Goal: Find contact information: Find contact information

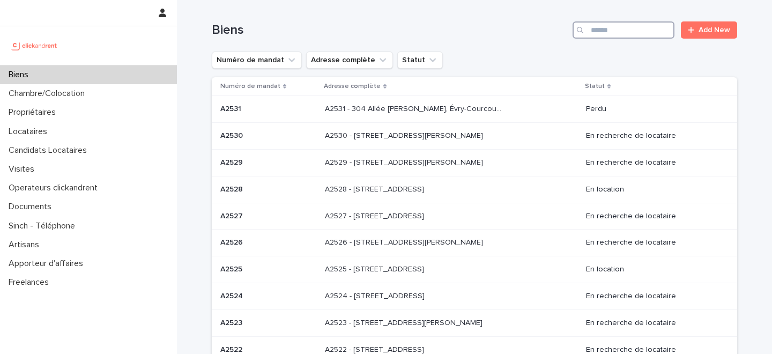
click at [614, 26] on input "Search" at bounding box center [623, 29] width 102 height 17
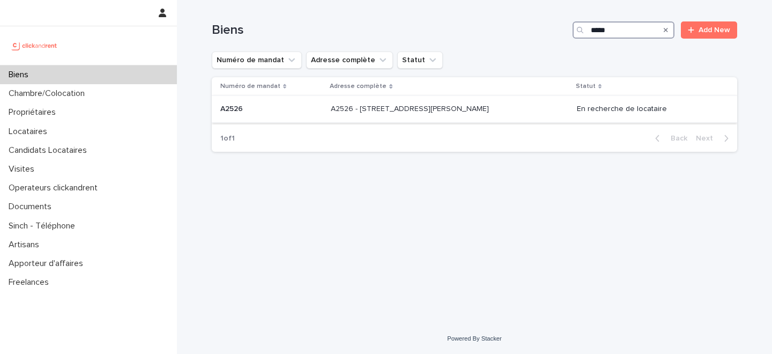
type input "*****"
click at [416, 109] on p "A2526 - [STREET_ADDRESS][PERSON_NAME]" at bounding box center [411, 107] width 160 height 11
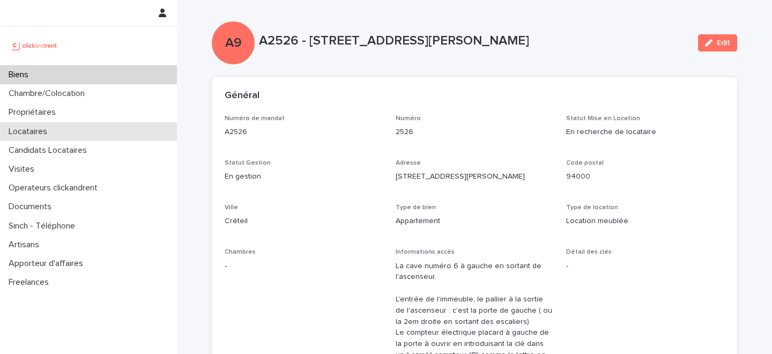
click at [91, 129] on div "Locataires" at bounding box center [88, 131] width 177 height 19
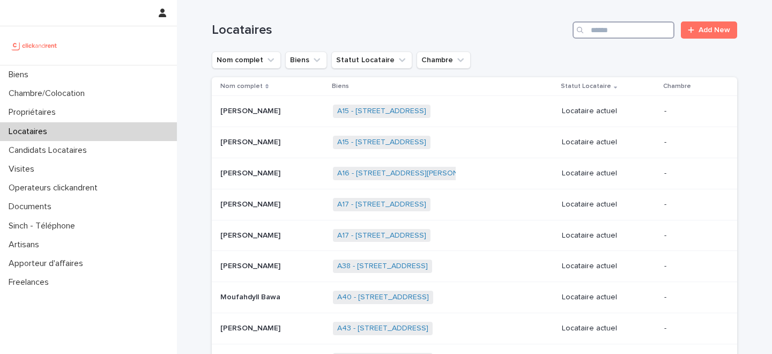
click at [649, 34] on input "Search" at bounding box center [623, 29] width 102 height 17
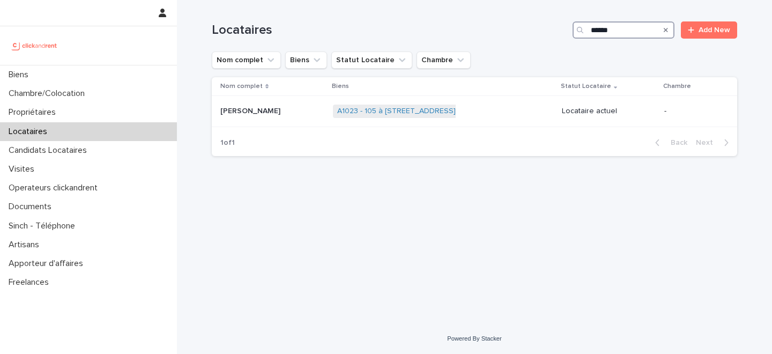
type input "******"
click at [282, 117] on div "[PERSON_NAME] [PERSON_NAME]" at bounding box center [272, 111] width 104 height 18
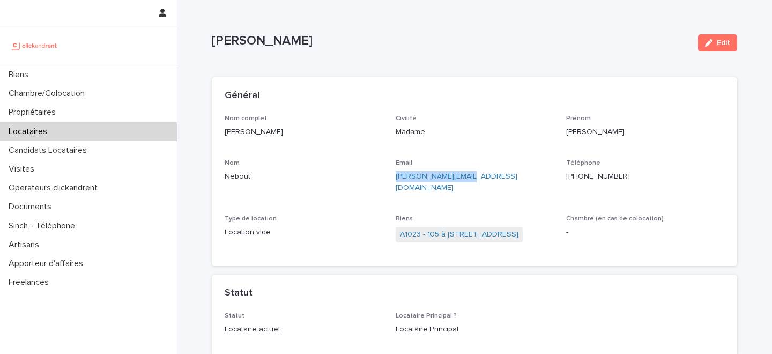
drag, startPoint x: 463, startPoint y: 178, endPoint x: 393, endPoint y: 181, distance: 69.7
click at [393, 181] on div "Nom complet [PERSON_NAME] Civilité Madame Prénom [PERSON_NAME] Email [PERSON_NA…" at bounding box center [474, 184] width 499 height 138
copy link "[PERSON_NAME][EMAIL_ADDRESS][DOMAIN_NAME]"
click at [73, 113] on div "Propriétaires" at bounding box center [88, 112] width 177 height 19
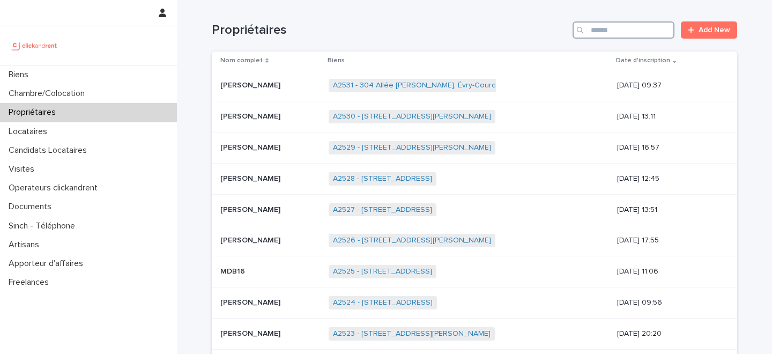
click at [628, 32] on input "Search" at bounding box center [623, 29] width 102 height 17
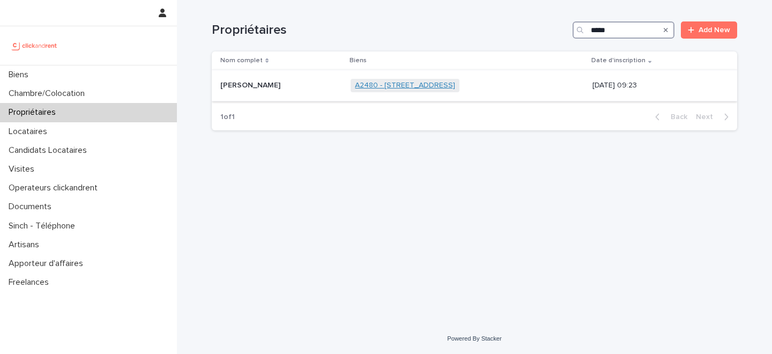
type input "*****"
click at [370, 85] on link "A2480 - [STREET_ADDRESS]" at bounding box center [405, 85] width 100 height 9
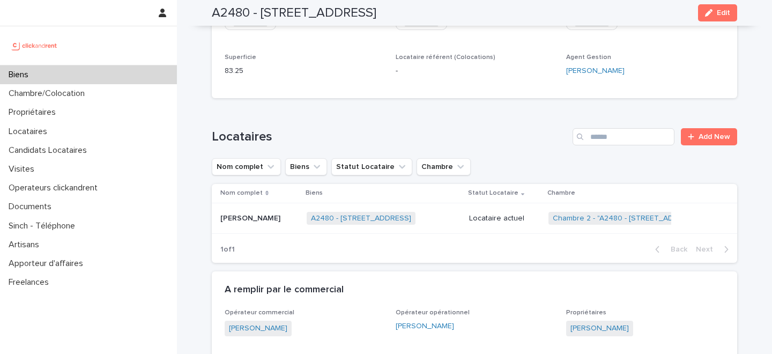
scroll to position [792, 0]
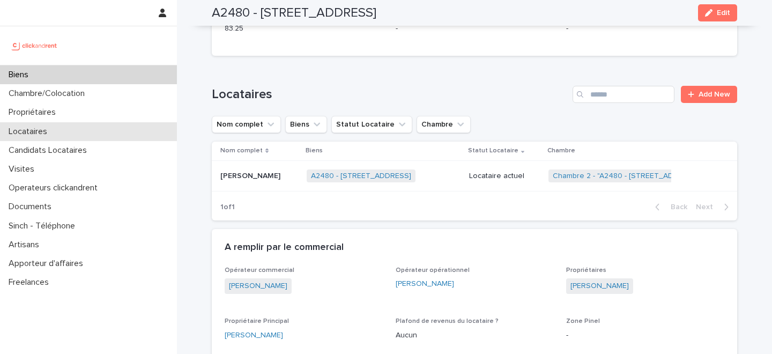
click at [105, 128] on div "Locataires" at bounding box center [88, 131] width 177 height 19
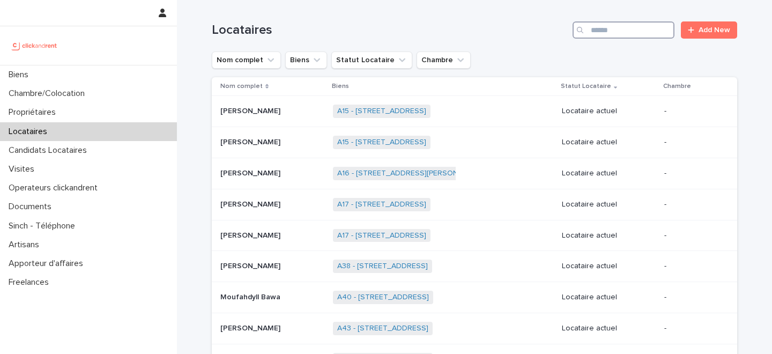
click at [639, 29] on input "Search" at bounding box center [623, 29] width 102 height 17
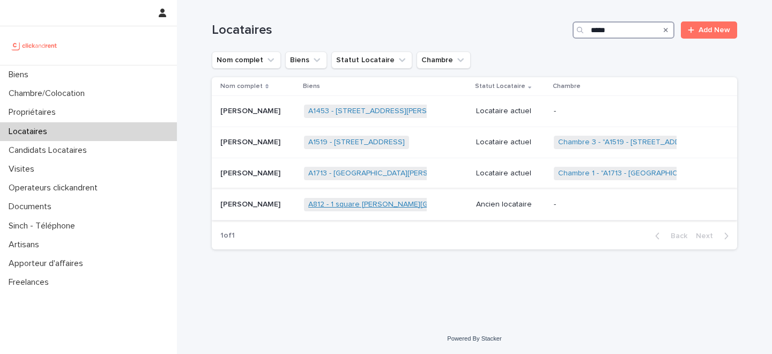
type input "*****"
click at [338, 200] on link "A812 - 1 square [PERSON_NAME][GEOGRAPHIC_DATA], [GEOGRAPHIC_DATA]ecole 78210" at bounding box center [461, 204] width 306 height 9
click at [267, 203] on p "[PERSON_NAME]" at bounding box center [251, 203] width 62 height 11
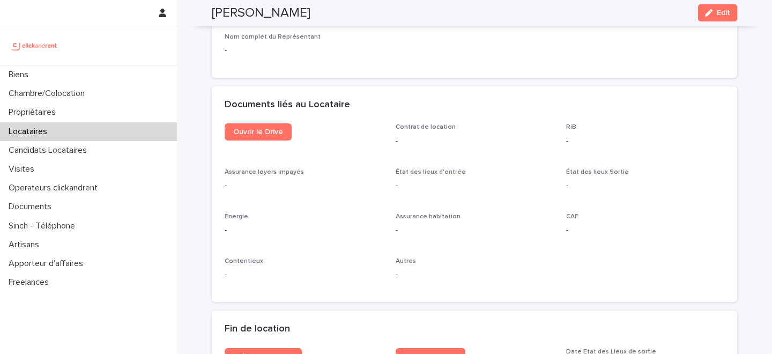
scroll to position [1085, 0]
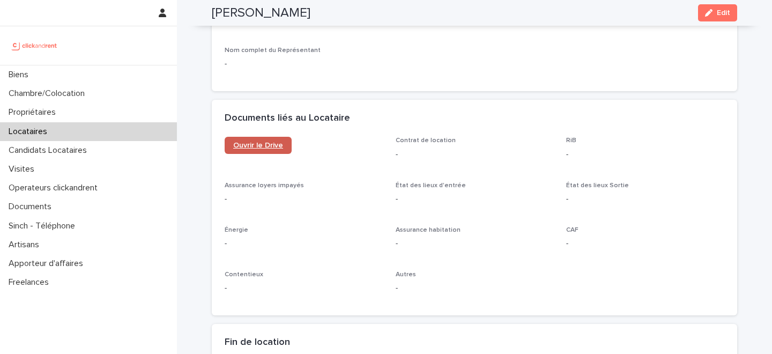
click at [270, 140] on link "Ouvrir le Drive" at bounding box center [258, 145] width 67 height 17
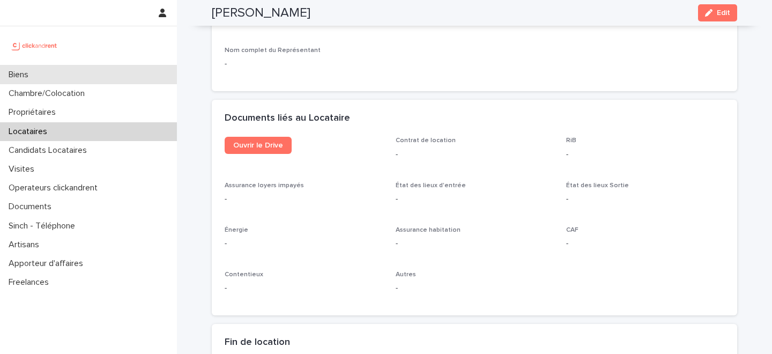
click at [84, 71] on div "Biens" at bounding box center [88, 74] width 177 height 19
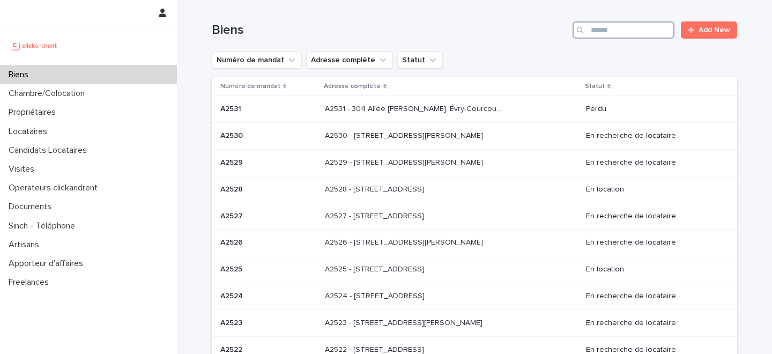
click at [633, 32] on input "Search" at bounding box center [623, 29] width 102 height 17
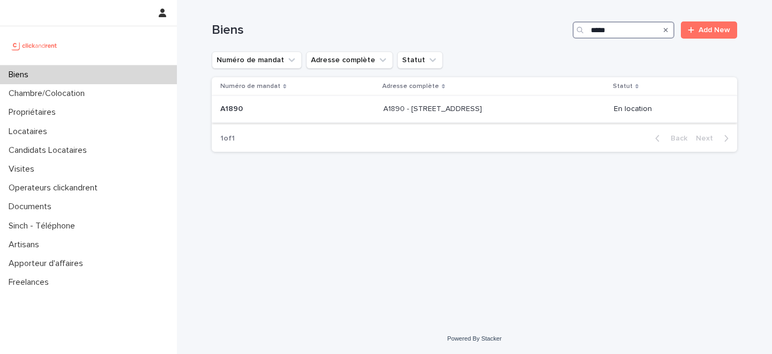
type input "*****"
click at [379, 118] on td "A1890 - [STREET_ADDRESS] - [STREET_ADDRESS]" at bounding box center [494, 109] width 230 height 27
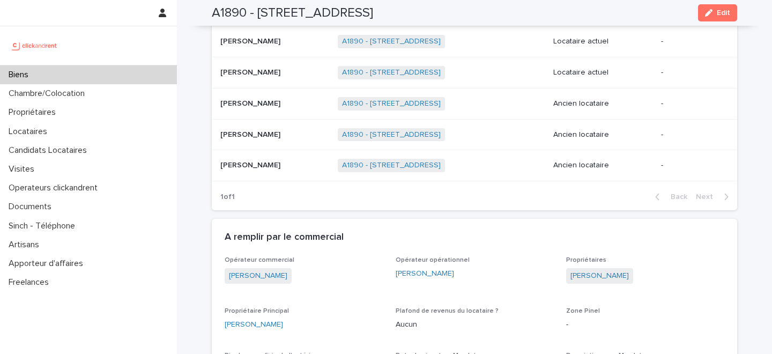
scroll to position [361, 0]
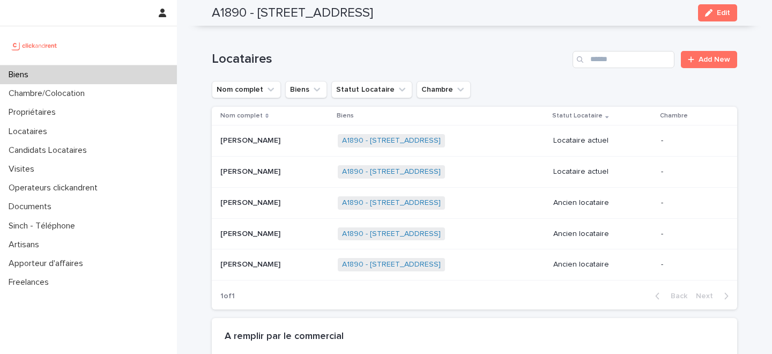
click at [83, 74] on div "Biens" at bounding box center [88, 74] width 177 height 19
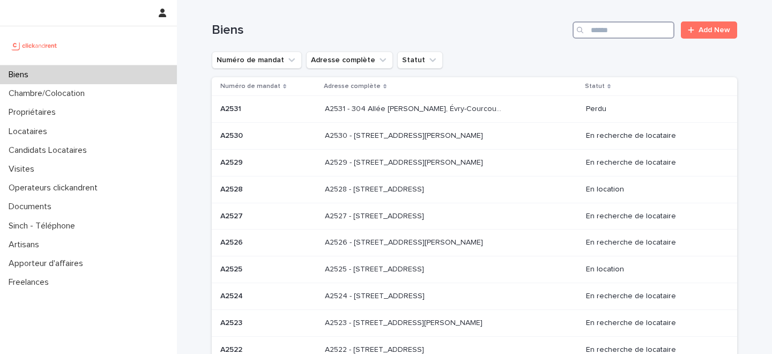
click at [626, 35] on input "Search" at bounding box center [623, 29] width 102 height 17
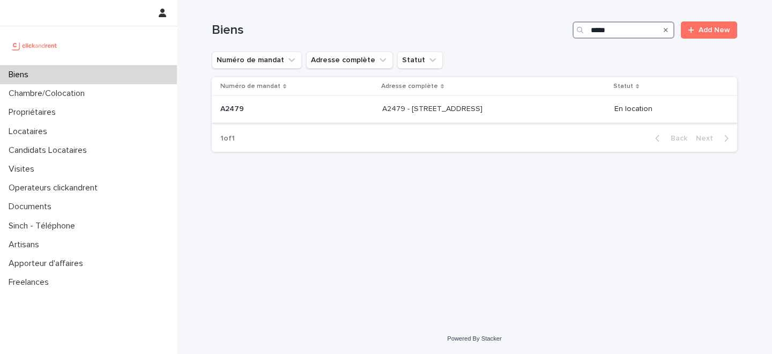
type input "*****"
click at [382, 106] on p "A2479 - [STREET_ADDRESS]" at bounding box center [433, 107] width 102 height 11
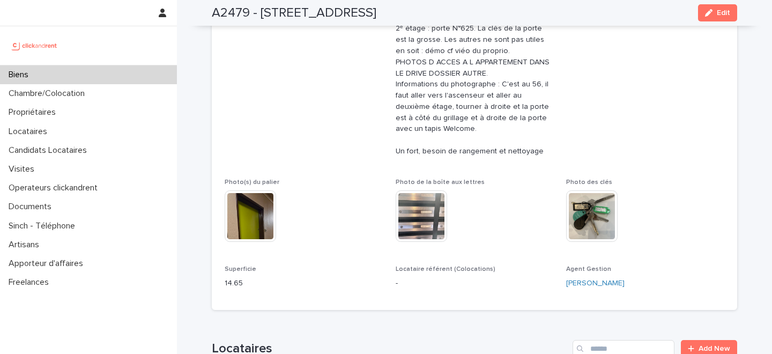
scroll to position [608, 0]
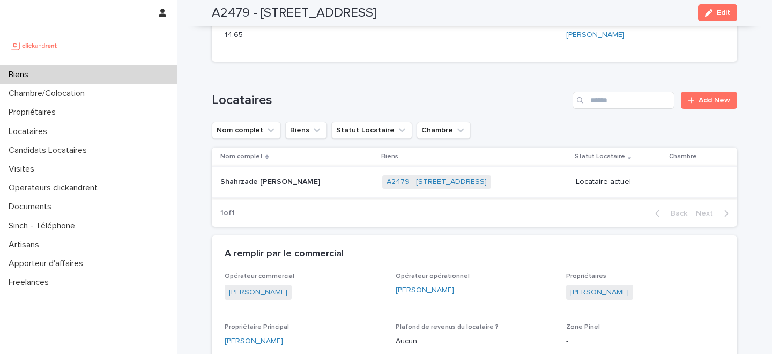
click at [392, 183] on link "A2479 - [STREET_ADDRESS]" at bounding box center [436, 181] width 100 height 9
click at [314, 185] on p at bounding box center [287, 181] width 134 height 9
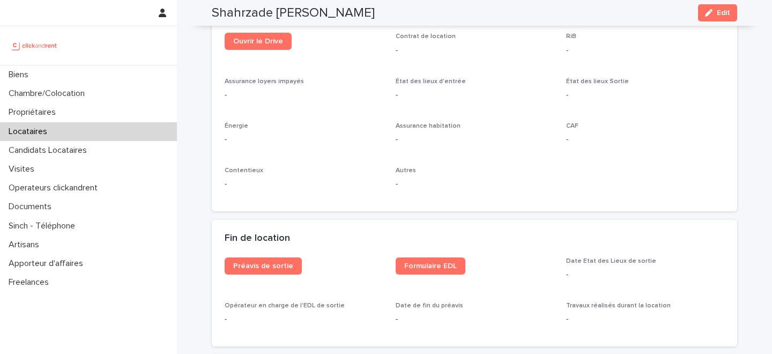
scroll to position [1159, 0]
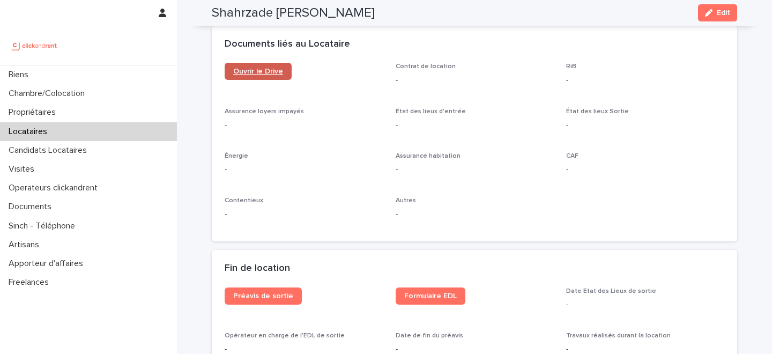
click at [264, 70] on span "Ouvrir le Drive" at bounding box center [258, 72] width 50 height 8
click at [714, 12] on div "button" at bounding box center [711, 13] width 12 height 8
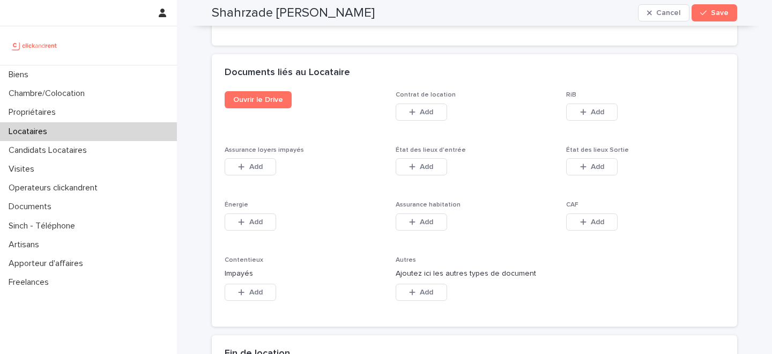
scroll to position [1727, 0]
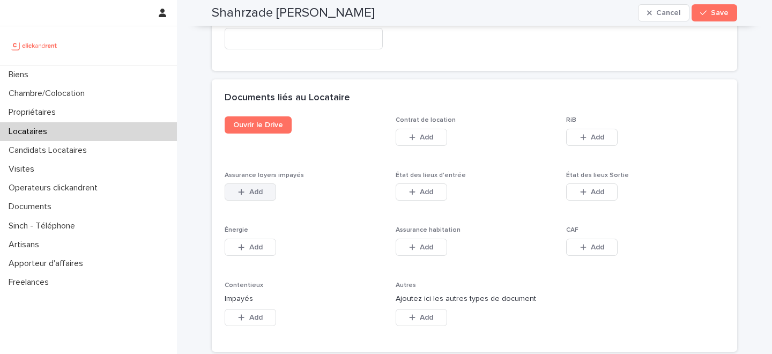
click at [236, 183] on button "Add" at bounding box center [250, 191] width 51 height 17
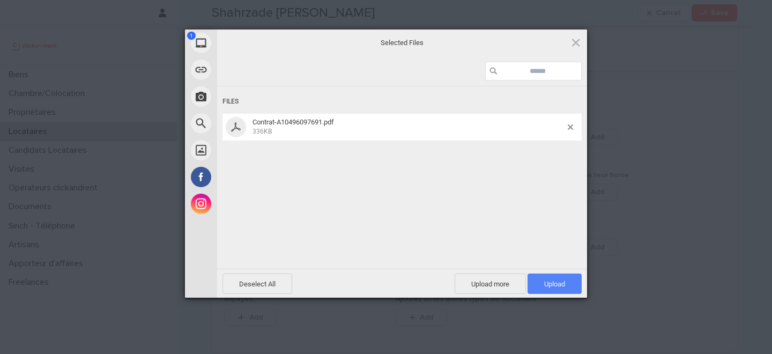
click at [555, 286] on span "Upload 1" at bounding box center [554, 284] width 21 height 8
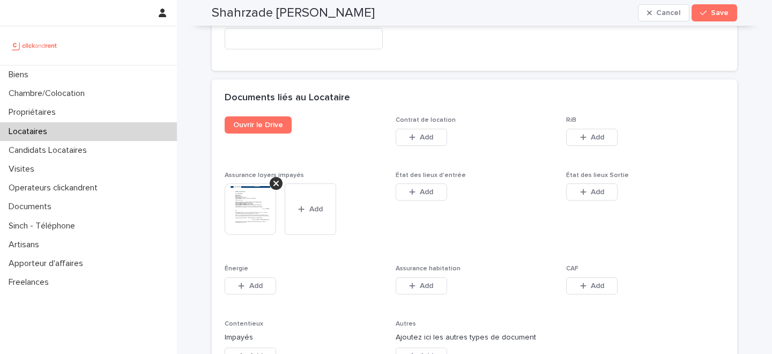
drag, startPoint x: 710, startPoint y: 12, endPoint x: 640, endPoint y: 1, distance: 70.7
click at [710, 12] on div "button" at bounding box center [705, 13] width 11 height 8
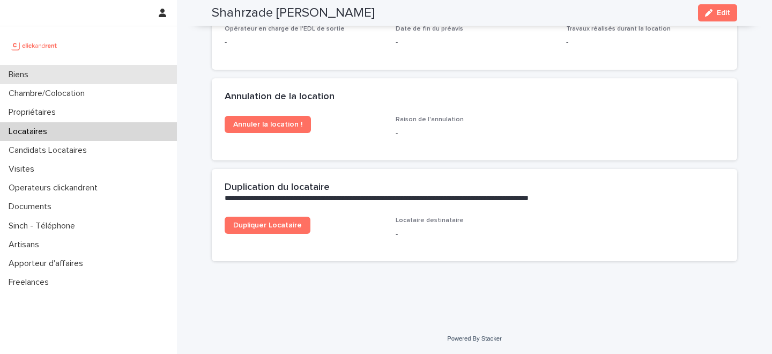
scroll to position [1466, 0]
click at [92, 73] on div "Biens" at bounding box center [88, 74] width 177 height 19
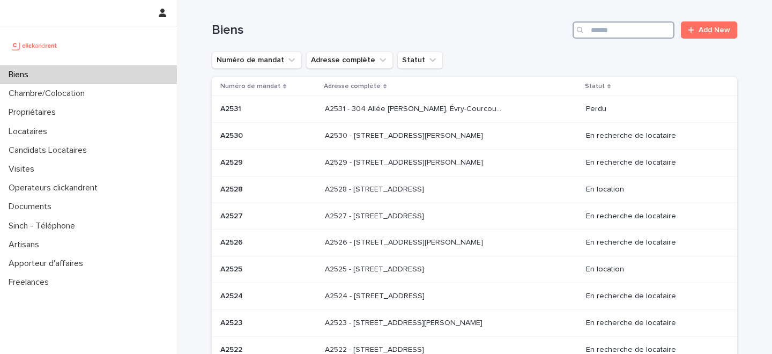
click at [628, 26] on input "Search" at bounding box center [623, 29] width 102 height 17
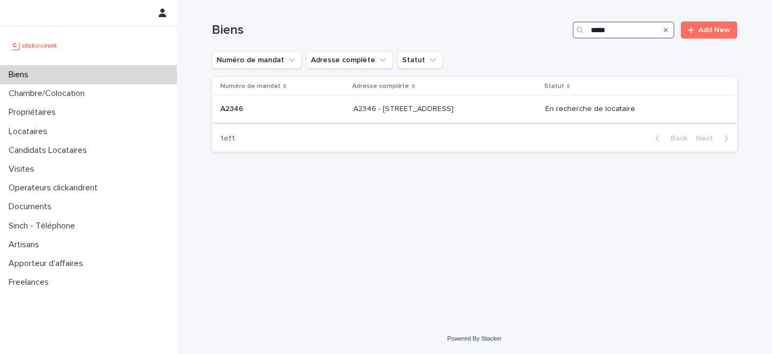
type input "*****"
click at [375, 116] on div "A2346 - [STREET_ADDRESS] - [STREET_ADDRESS]" at bounding box center [444, 109] width 183 height 18
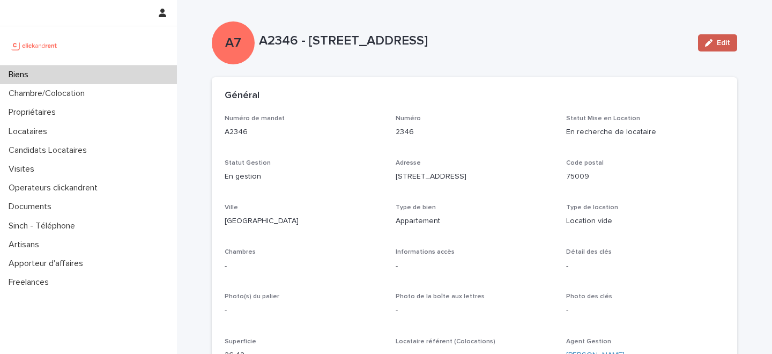
click at [719, 44] on span "Edit" at bounding box center [723, 43] width 13 height 8
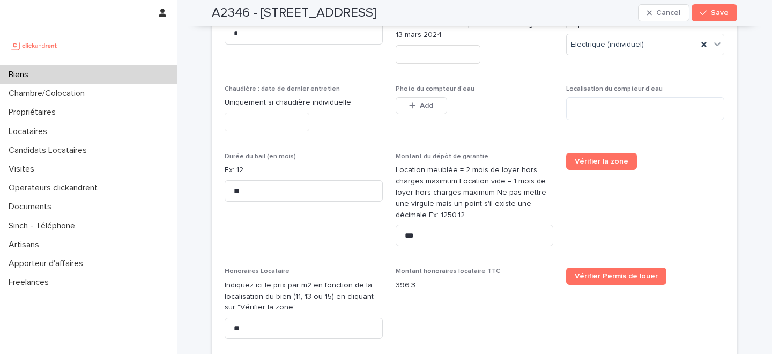
scroll to position [1882, 0]
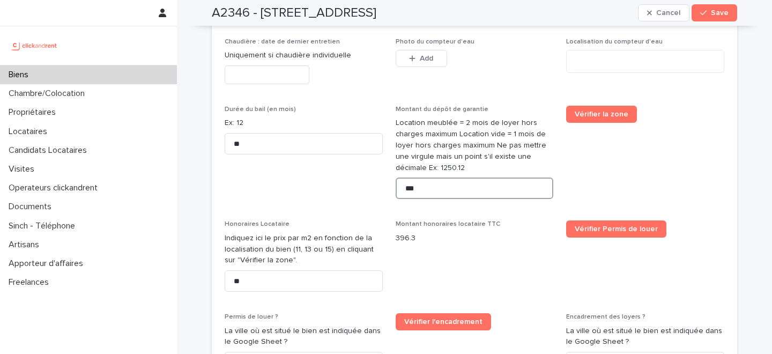
click at [430, 180] on input "***" at bounding box center [475, 187] width 158 height 21
type input "*******"
click at [718, 7] on button "Save" at bounding box center [714, 12] width 46 height 17
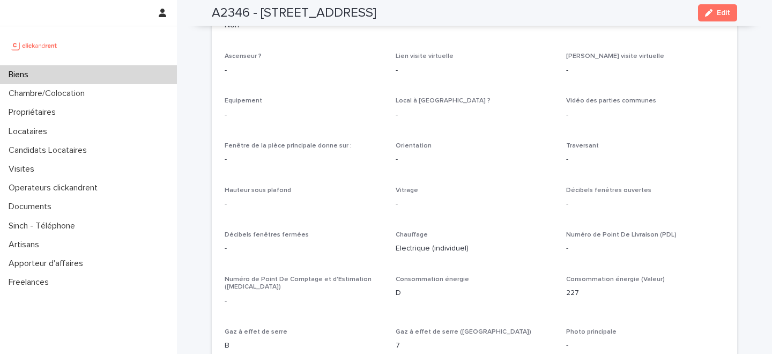
scroll to position [1941, 0]
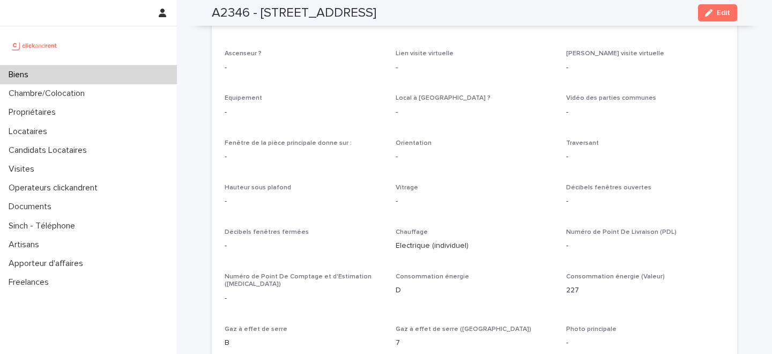
click at [97, 71] on div "Biens" at bounding box center [88, 74] width 177 height 19
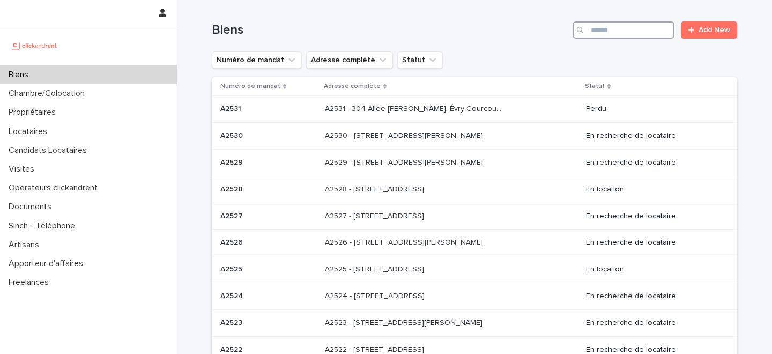
click at [640, 24] on input "Search" at bounding box center [623, 29] width 102 height 17
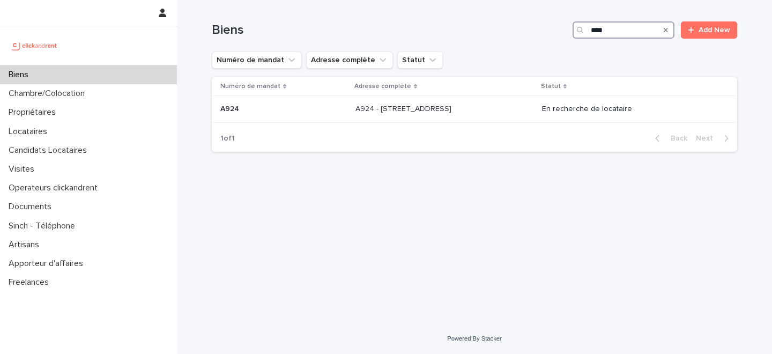
type input "****"
click at [364, 112] on p "A924 - [STREET_ADDRESS]" at bounding box center [404, 107] width 98 height 11
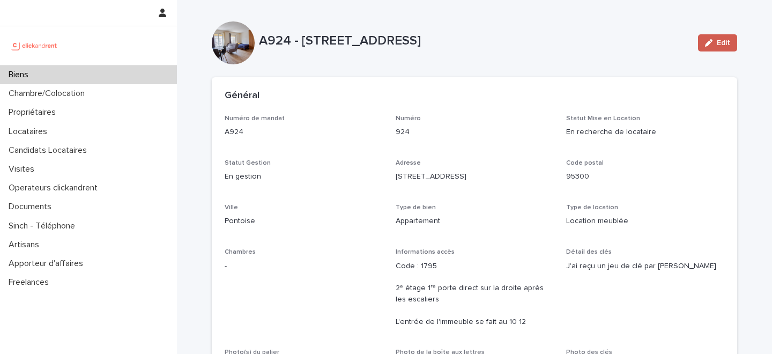
click at [717, 44] on span "Edit" at bounding box center [723, 43] width 13 height 8
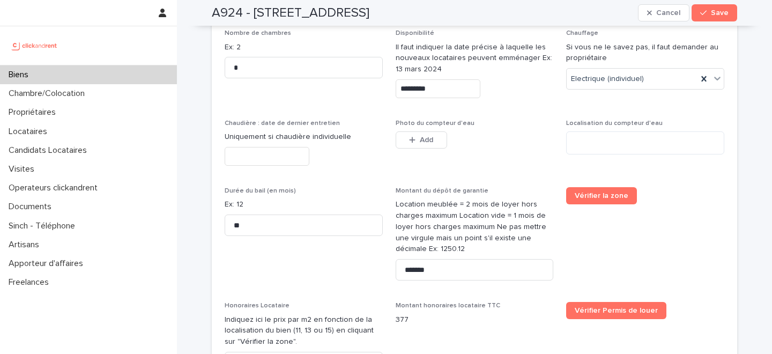
scroll to position [1919, 0]
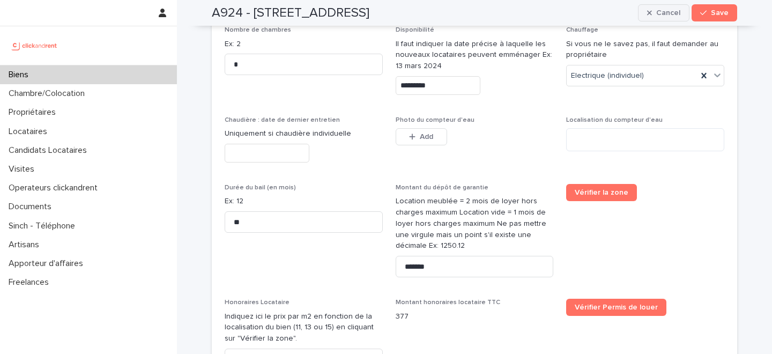
click at [667, 10] on span "Cancel" at bounding box center [668, 13] width 24 height 8
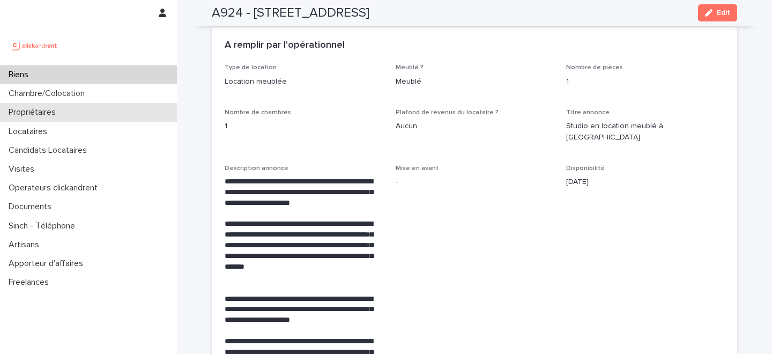
click at [103, 116] on div "Propriétaires" at bounding box center [88, 112] width 177 height 19
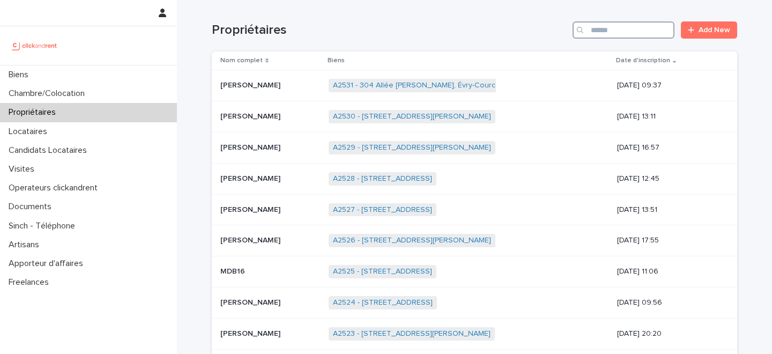
click at [630, 32] on input "Search" at bounding box center [623, 29] width 102 height 17
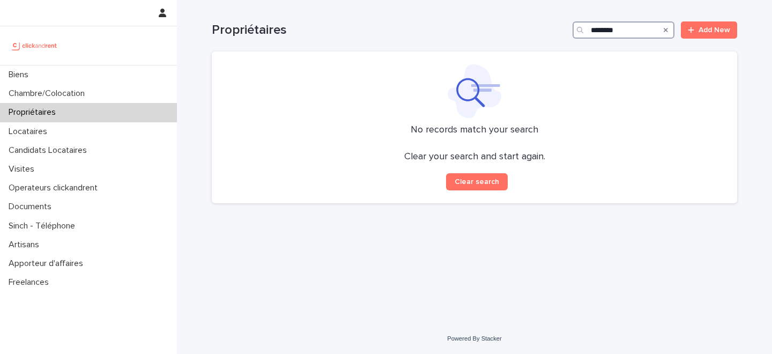
click at [603, 32] on input "********" at bounding box center [623, 29] width 102 height 17
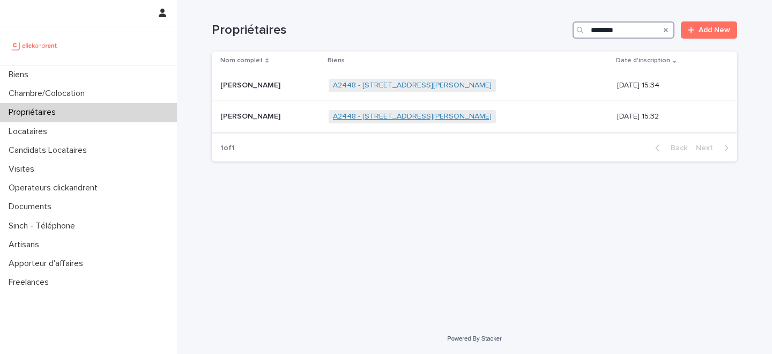
type input "********"
click at [372, 114] on link "A2448 - [STREET_ADDRESS][PERSON_NAME]" at bounding box center [412, 116] width 159 height 9
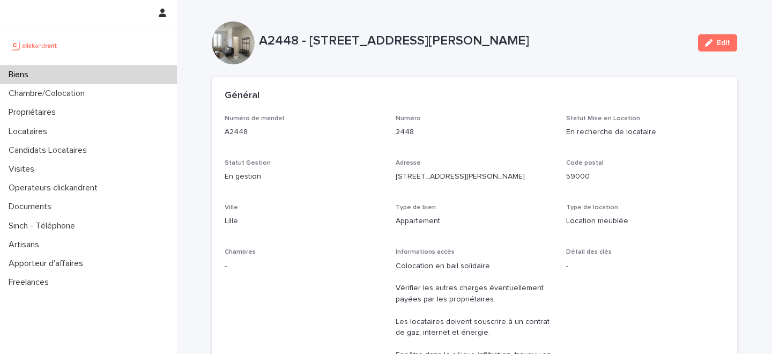
click at [74, 72] on div "Biens" at bounding box center [88, 74] width 177 height 19
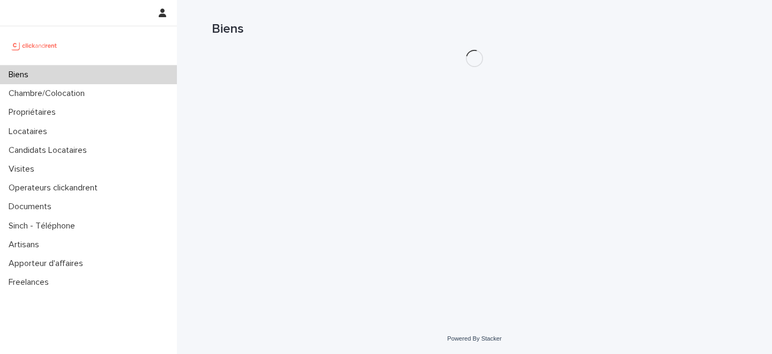
click at [74, 72] on div "Biens" at bounding box center [88, 74] width 177 height 19
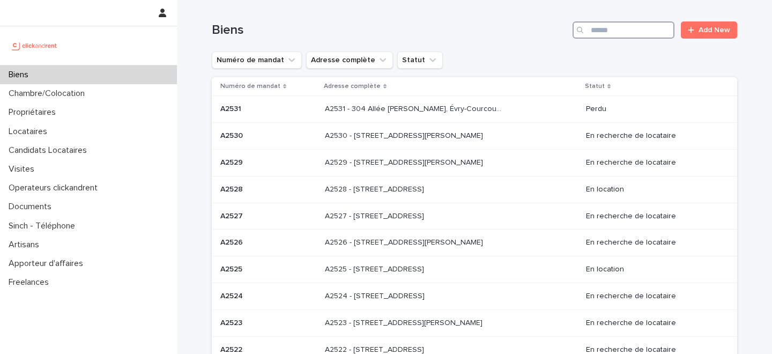
click at [643, 34] on input "Search" at bounding box center [623, 29] width 102 height 17
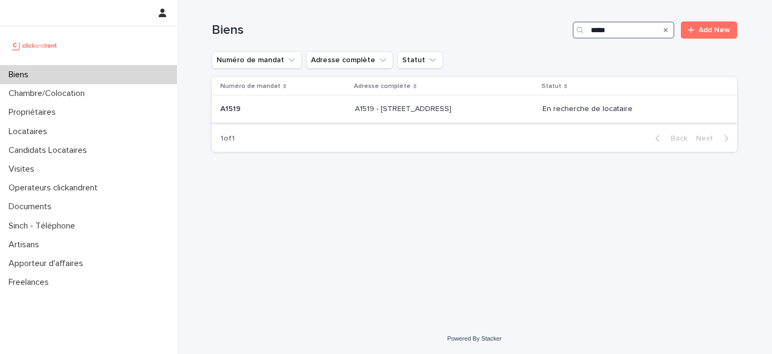
type input "*****"
click at [355, 106] on p "A1519 - [STREET_ADDRESS]" at bounding box center [404, 107] width 99 height 11
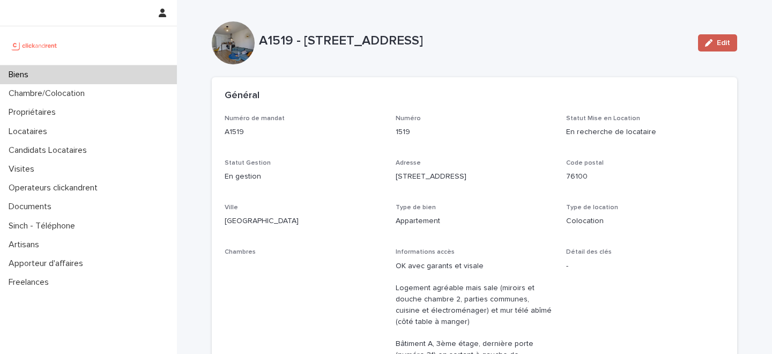
click at [716, 48] on button "Edit" at bounding box center [717, 42] width 39 height 17
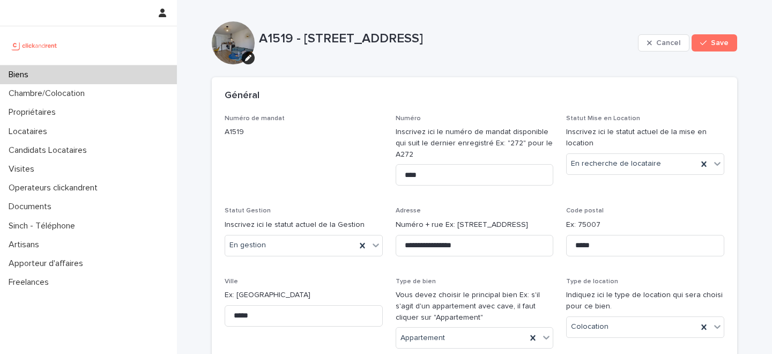
scroll to position [5550, 0]
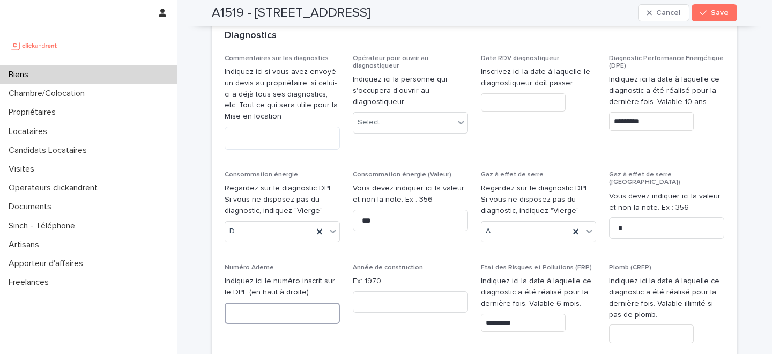
click at [250, 302] on input at bounding box center [282, 312] width 115 height 21
paste input "**********"
type input "**********"
click at [722, 14] on span "Save" at bounding box center [720, 13] width 18 height 8
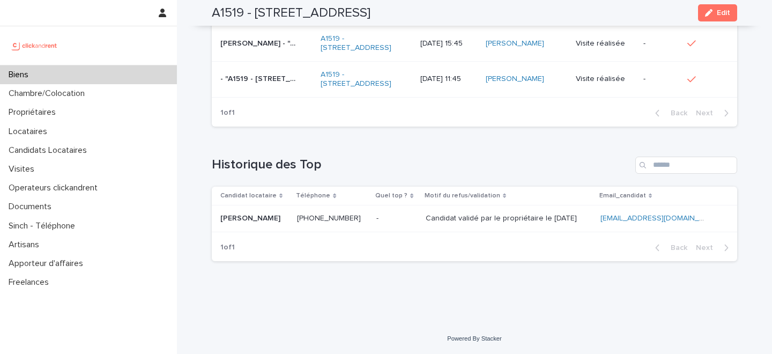
scroll to position [3489, 0]
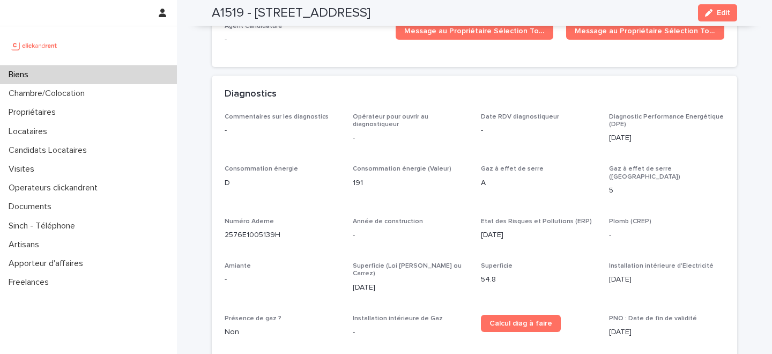
click at [592, 88] on div "Diagnostics" at bounding box center [472, 94] width 495 height 12
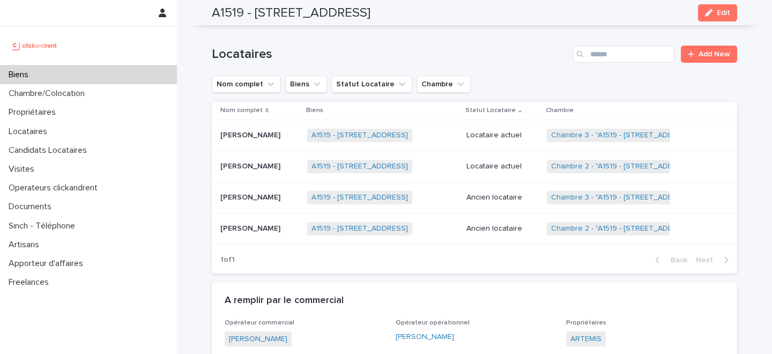
scroll to position [523, 0]
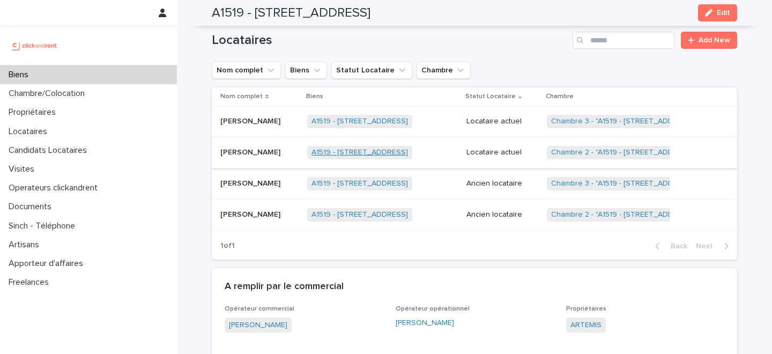
click at [385, 148] on link "A1519 - [STREET_ADDRESS]" at bounding box center [359, 152] width 96 height 9
click at [279, 146] on p "[PERSON_NAME]" at bounding box center [251, 151] width 62 height 11
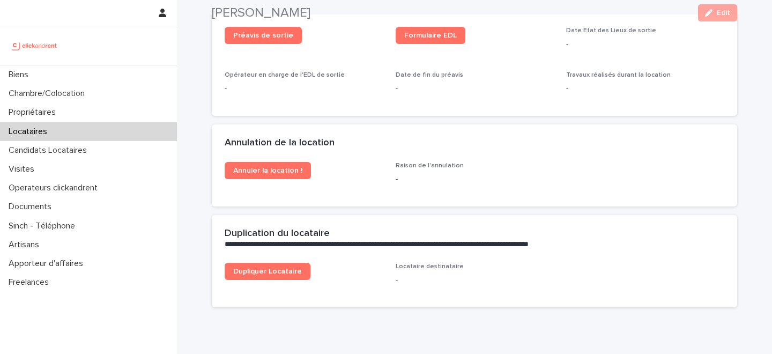
scroll to position [1132, 0]
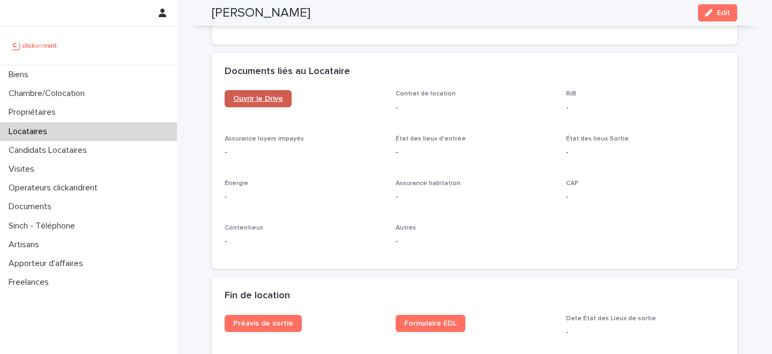
click at [262, 93] on link "Ouvrir le Drive" at bounding box center [258, 98] width 67 height 17
click at [719, 17] on button "Edit" at bounding box center [717, 12] width 39 height 17
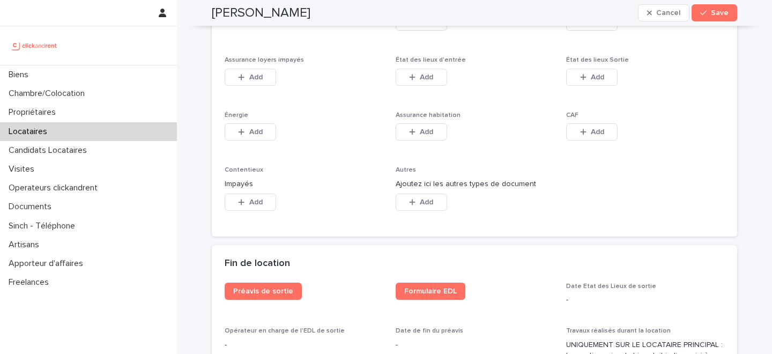
scroll to position [1724, 0]
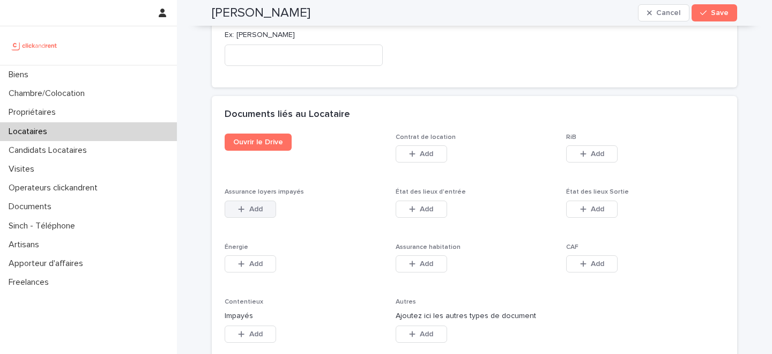
click at [248, 205] on div "button" at bounding box center [243, 209] width 11 height 8
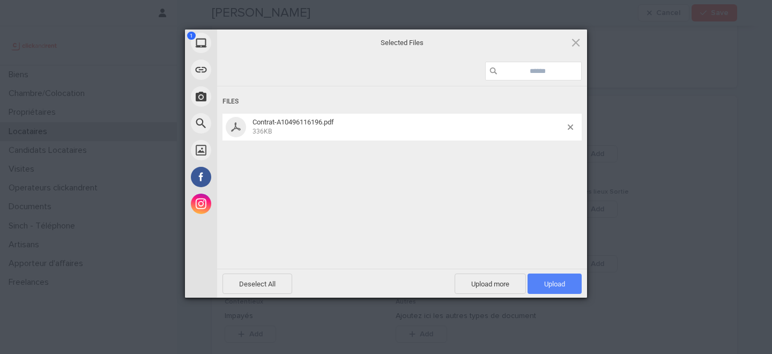
click at [561, 282] on span "Upload 1" at bounding box center [554, 284] width 21 height 8
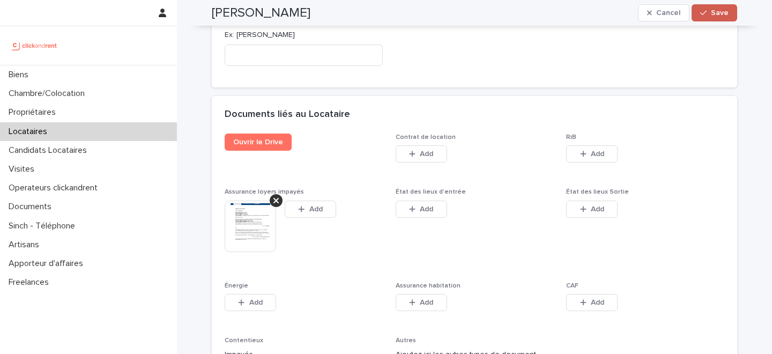
click at [722, 9] on span "Save" at bounding box center [720, 13] width 18 height 8
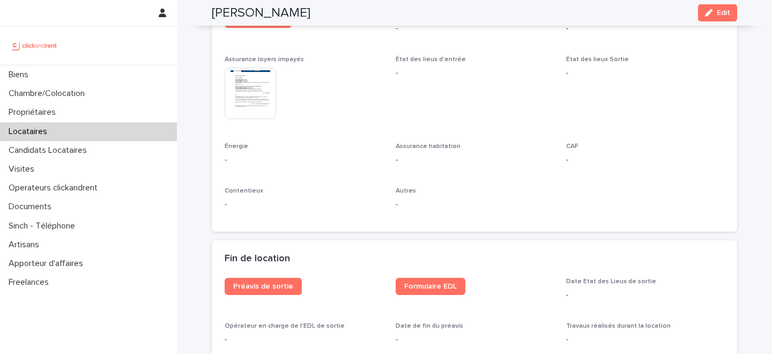
scroll to position [1141, 0]
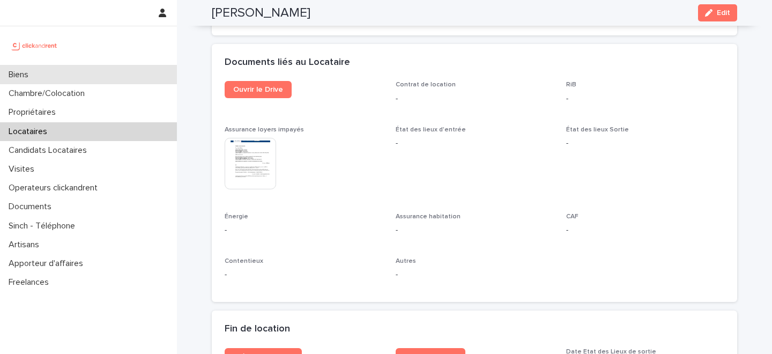
click at [112, 76] on div "Biens" at bounding box center [88, 74] width 177 height 19
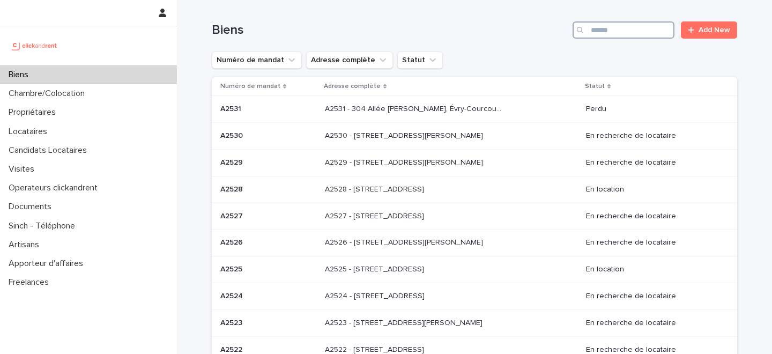
click at [659, 29] on input "Search" at bounding box center [623, 29] width 102 height 17
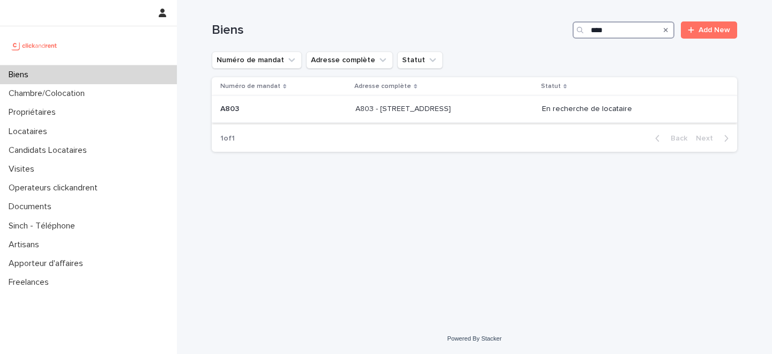
type input "****"
click at [362, 106] on p "A803 - [STREET_ADDRESS]" at bounding box center [404, 107] width 98 height 11
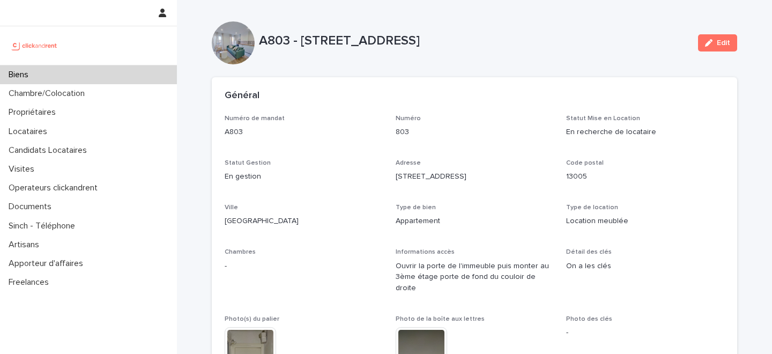
click at [720, 43] on span "Edit" at bounding box center [723, 43] width 13 height 8
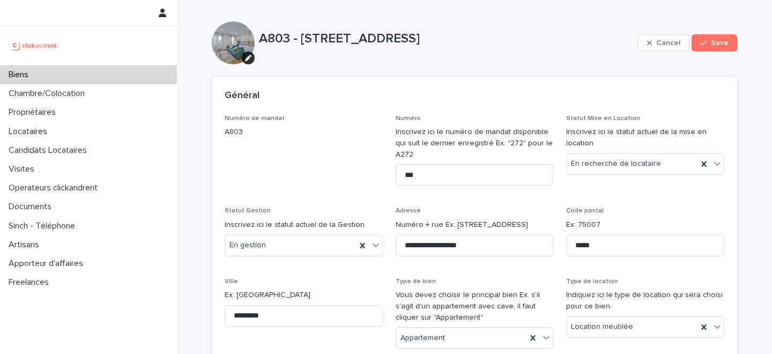
scroll to position [5333, 0]
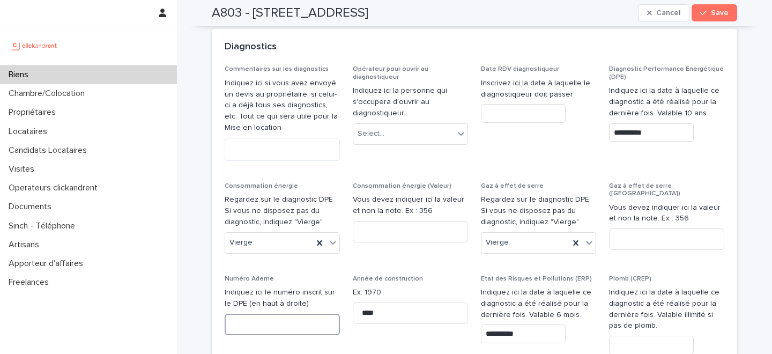
click at [279, 314] on input at bounding box center [282, 324] width 115 height 21
paste input "**********"
click at [267, 314] on input "**********" at bounding box center [282, 324] width 115 height 21
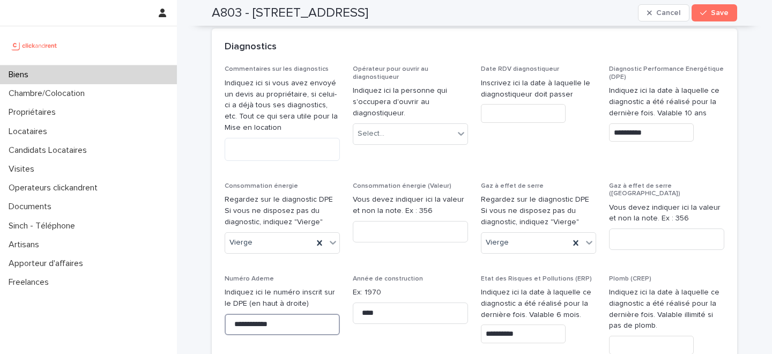
paste input "*"
type input "**********"
click at [720, 13] on span "Save" at bounding box center [720, 13] width 18 height 8
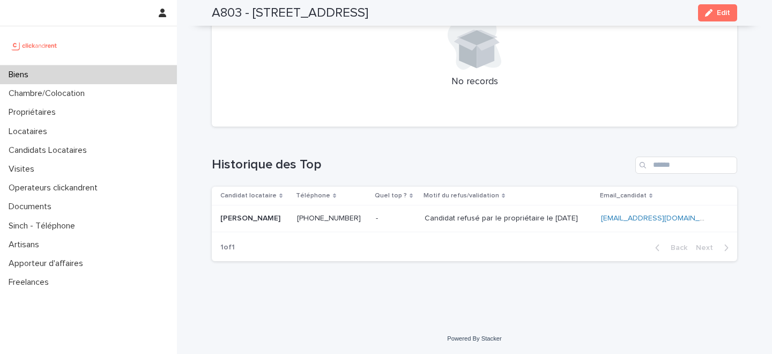
scroll to position [3271, 0]
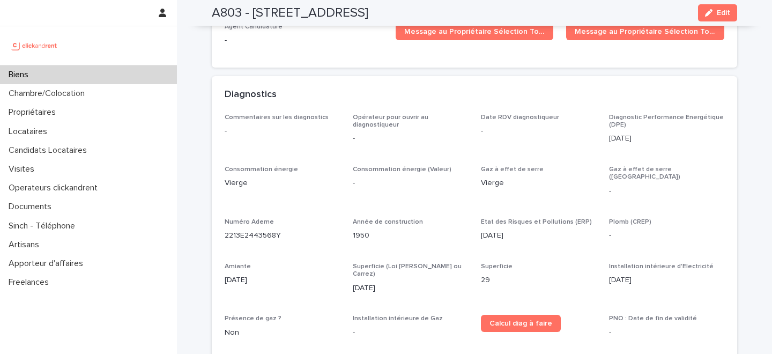
click at [78, 79] on div "Biens" at bounding box center [88, 74] width 177 height 19
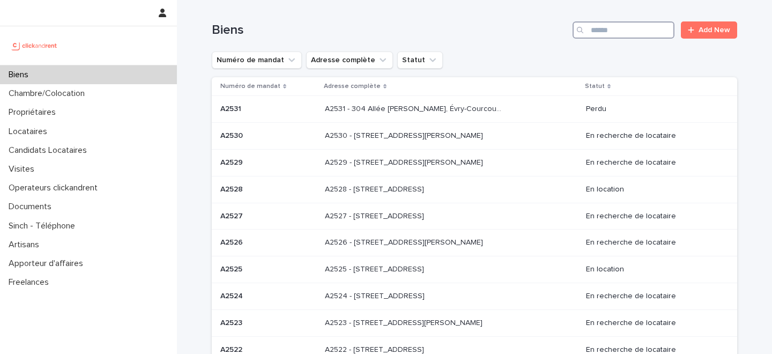
click at [618, 32] on input "Search" at bounding box center [623, 29] width 102 height 17
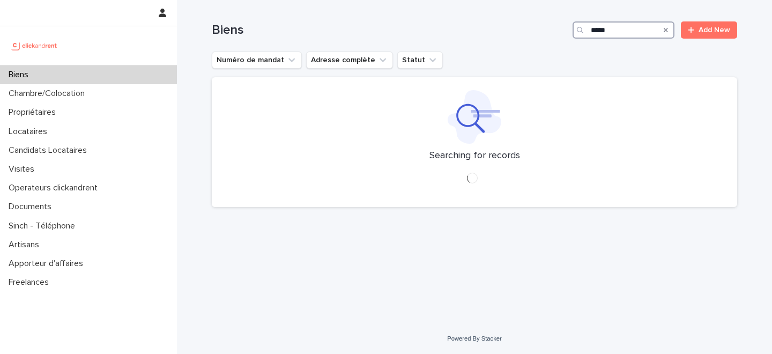
type input "*****"
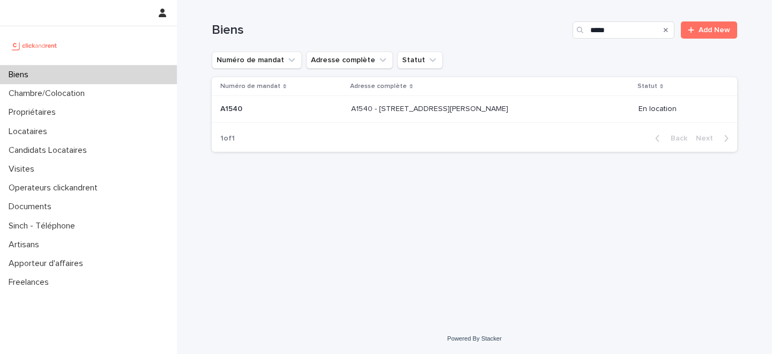
click at [348, 115] on td "A1540 - [STREET_ADDRESS][GEOGRAPHIC_DATA][PERSON_NAME][STREET_ADDRESS][PERSON_N…" at bounding box center [490, 109] width 287 height 27
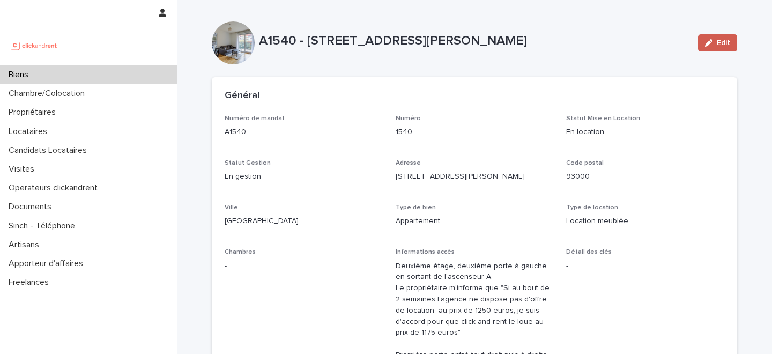
click at [721, 42] on span "Edit" at bounding box center [723, 43] width 13 height 8
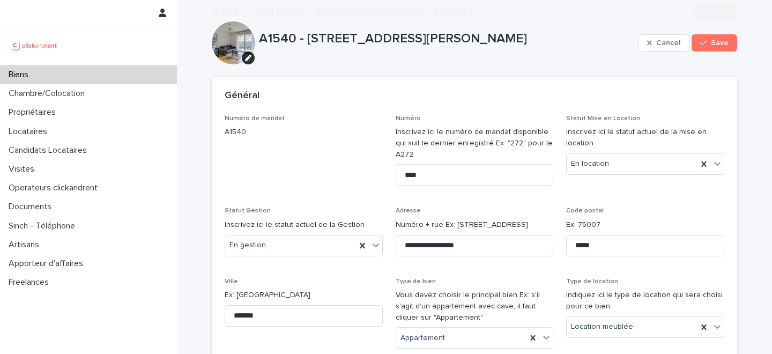
scroll to position [5835, 0]
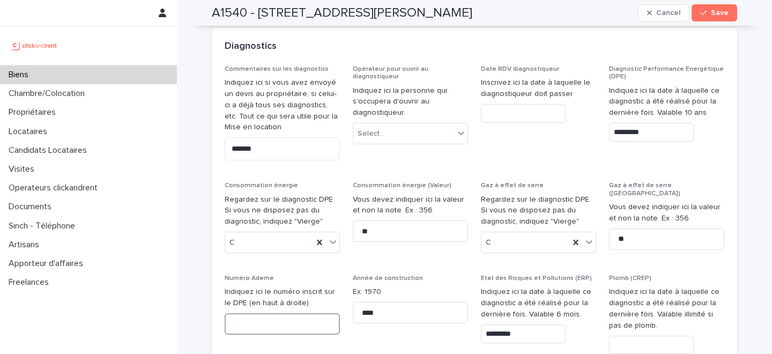
click at [261, 313] on input at bounding box center [282, 323] width 115 height 21
paste input "**********"
type input "**********"
click at [721, 11] on span "Save" at bounding box center [720, 13] width 18 height 8
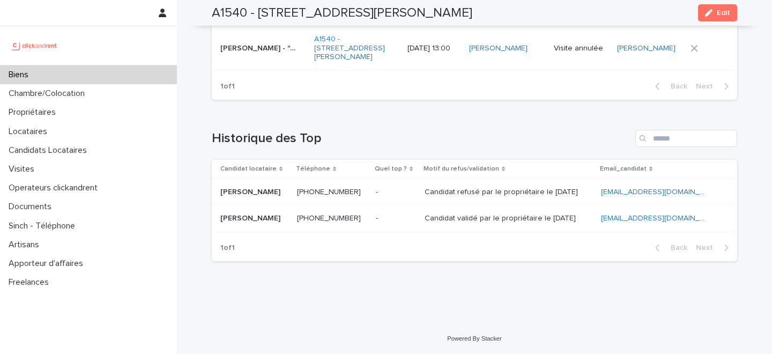
scroll to position [3803, 0]
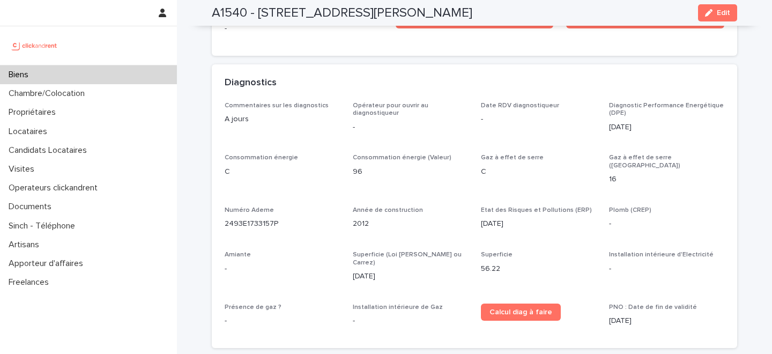
click at [89, 74] on div "Biens" at bounding box center [88, 74] width 177 height 19
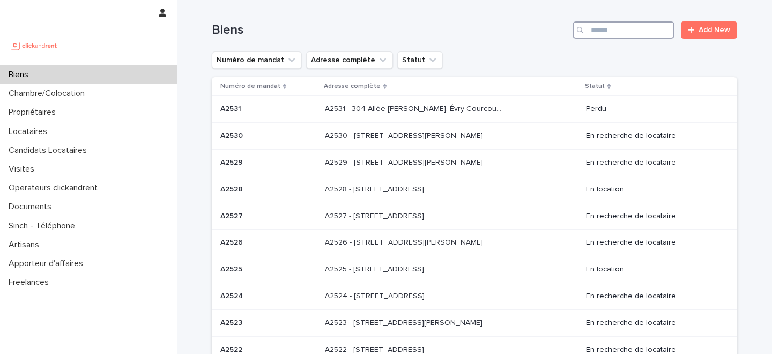
click at [623, 32] on input "Search" at bounding box center [623, 29] width 102 height 17
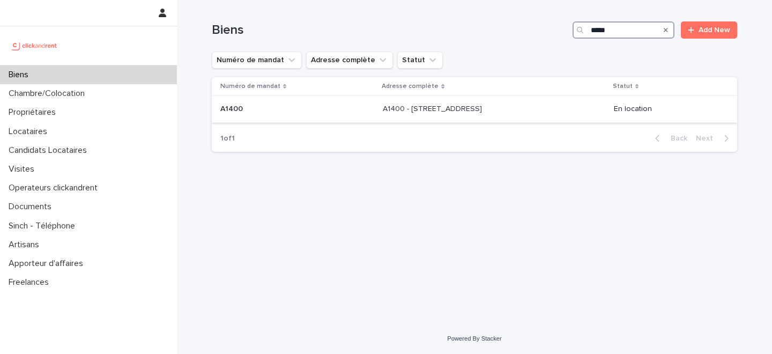
type input "*****"
click at [383, 109] on p "A1400 - [STREET_ADDRESS]" at bounding box center [433, 107] width 101 height 11
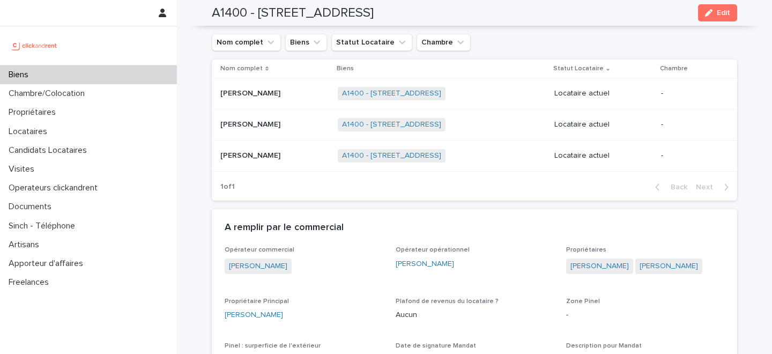
scroll to position [497, 0]
drag, startPoint x: 727, startPoint y: 13, endPoint x: 474, endPoint y: 227, distance: 330.8
click at [727, 13] on span "Edit" at bounding box center [723, 13] width 13 height 8
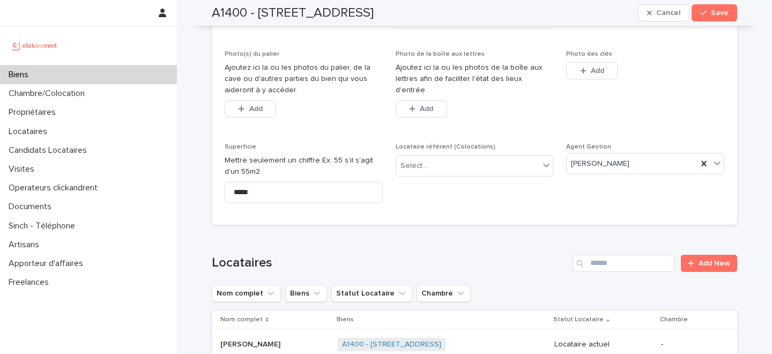
scroll to position [5545, 0]
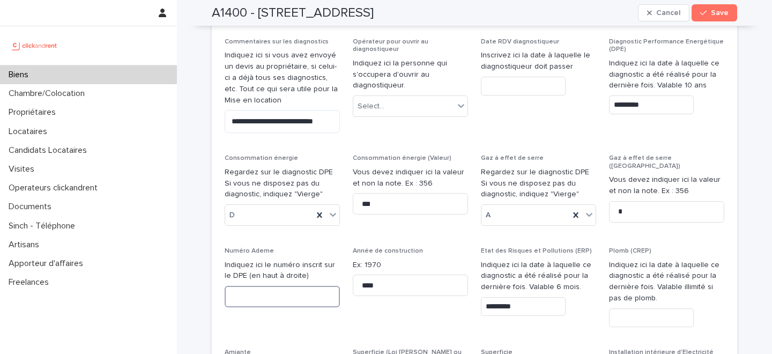
click at [257, 286] on input at bounding box center [282, 296] width 115 height 21
type input "**********"
click at [717, 15] on span "Save" at bounding box center [720, 13] width 18 height 8
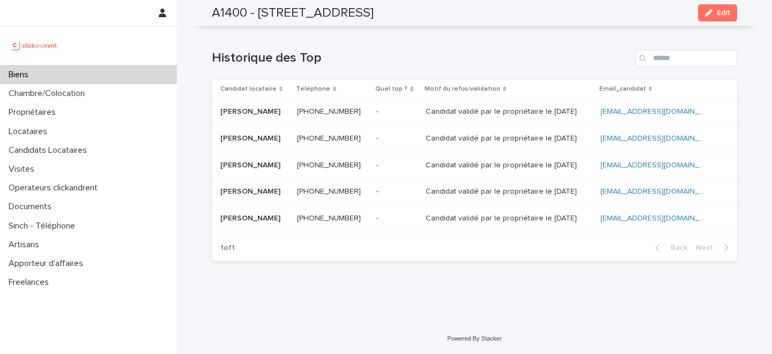
scroll to position [3516, 0]
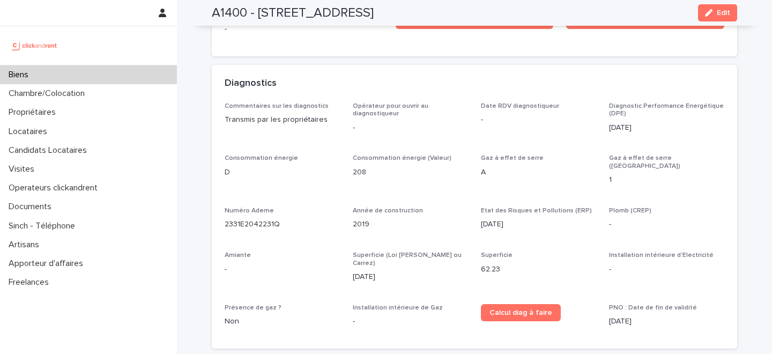
click at [95, 76] on div "Biens" at bounding box center [88, 74] width 177 height 19
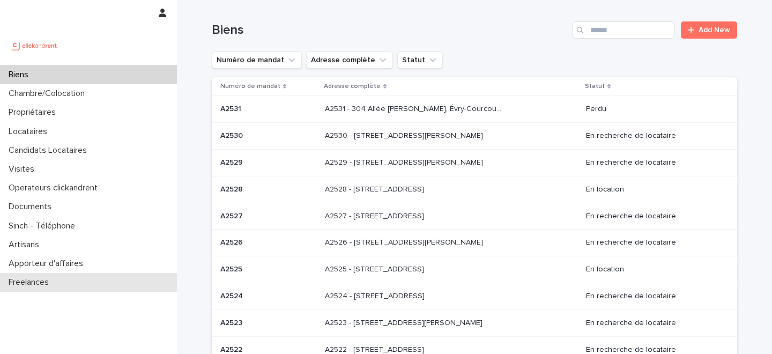
click at [63, 288] on div "Freelances" at bounding box center [88, 282] width 177 height 19
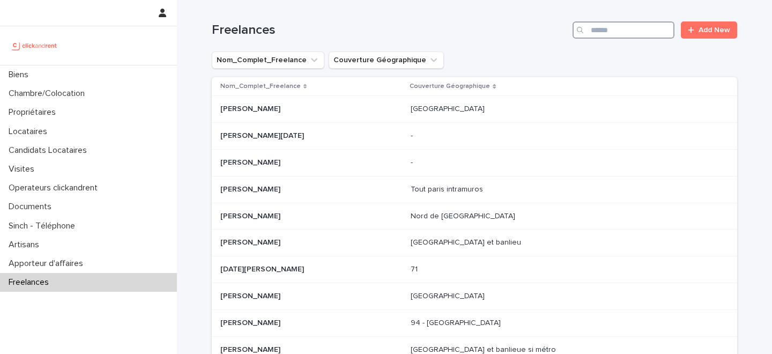
click at [621, 35] on input "Search" at bounding box center [623, 29] width 102 height 17
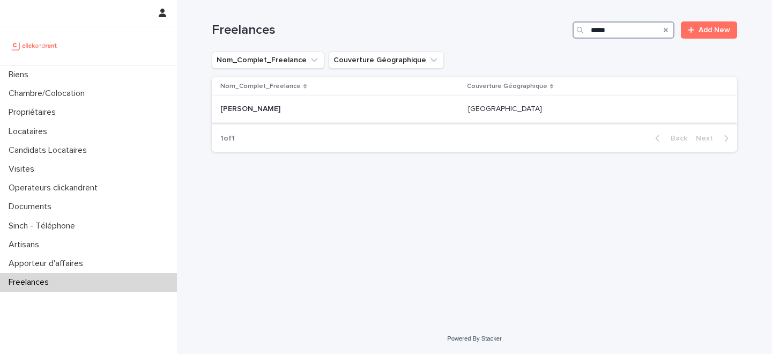
type input "*****"
click at [348, 118] on td "[PERSON_NAME] [PERSON_NAME]" at bounding box center [338, 109] width 252 height 27
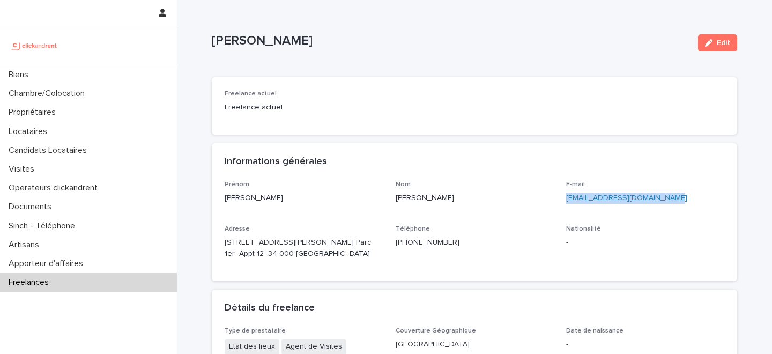
drag, startPoint x: 670, startPoint y: 196, endPoint x: 566, endPoint y: 198, distance: 103.5
click at [566, 198] on p "[EMAIL_ADDRESS][DOMAIN_NAME]" at bounding box center [645, 197] width 158 height 11
copy link "[EMAIL_ADDRESS][DOMAIN_NAME]"
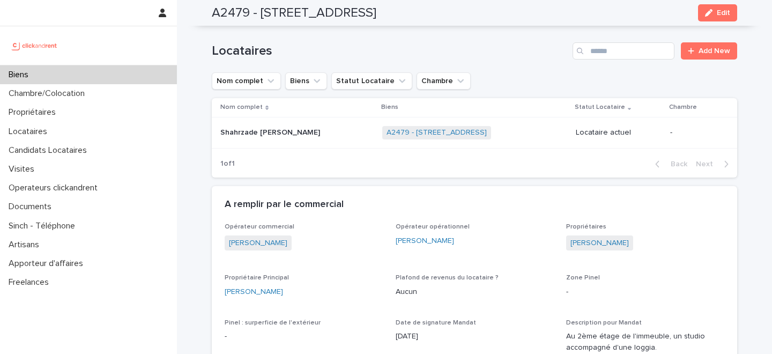
scroll to position [659, 0]
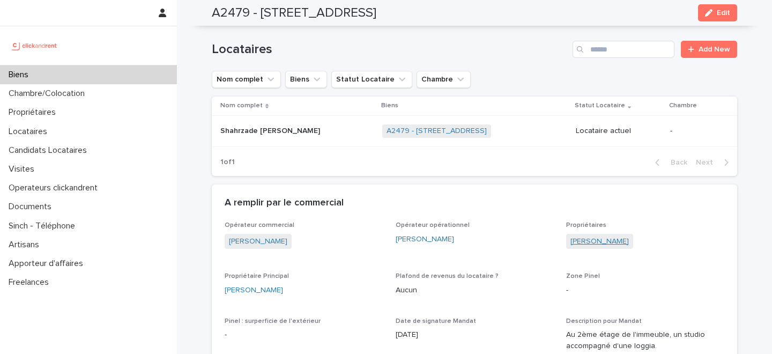
click at [592, 242] on link "[PERSON_NAME]" at bounding box center [599, 241] width 58 height 11
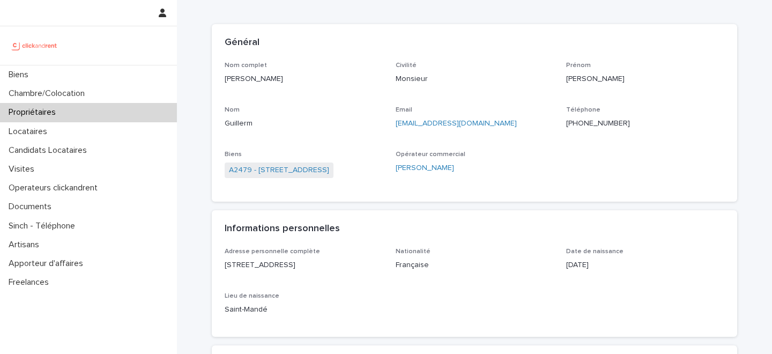
scroll to position [57, 0]
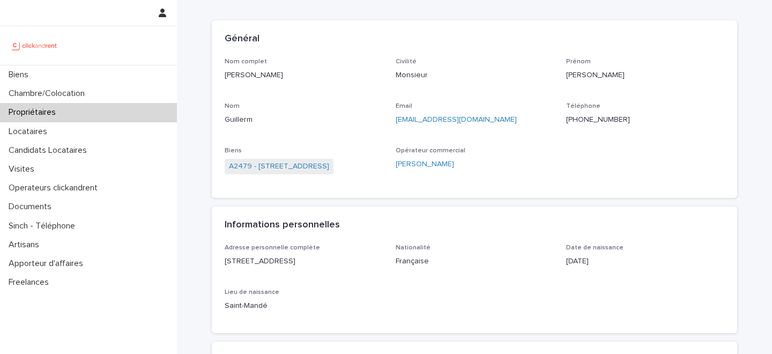
click at [597, 118] on p "+33788502427" at bounding box center [645, 119] width 158 height 11
copy p "+33788502427"
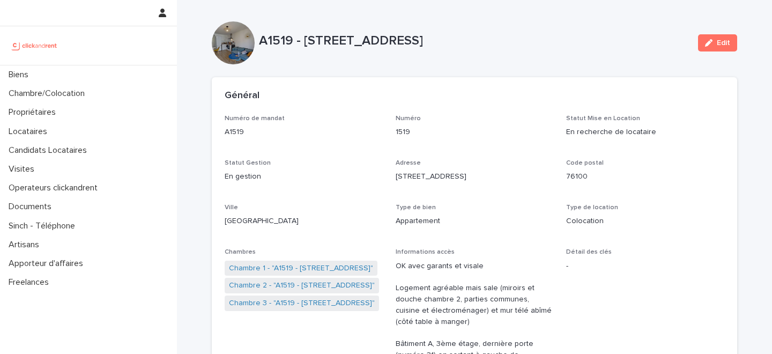
scroll to position [3488, 0]
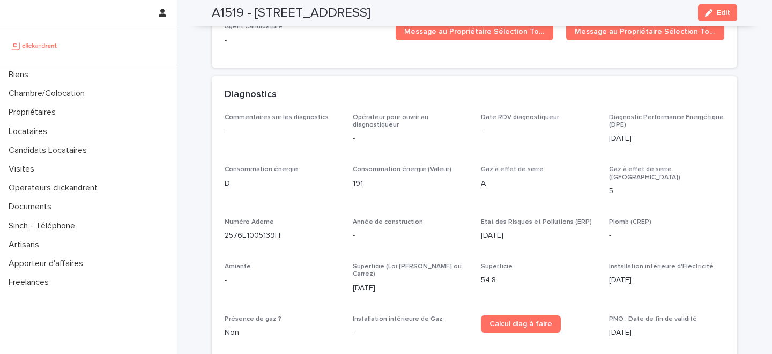
click at [262, 230] on p "2576E1005139H" at bounding box center [282, 235] width 115 height 11
copy p "2576E1005139H"
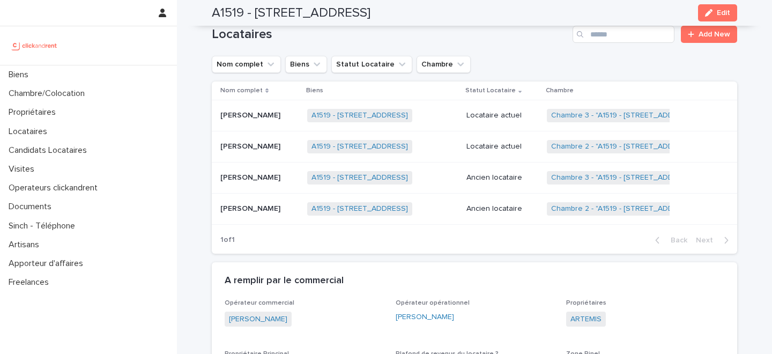
scroll to position [594, 0]
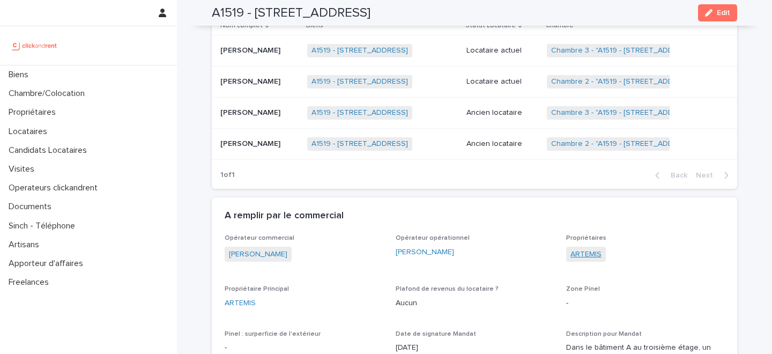
click at [576, 249] on link "ARTEMIS" at bounding box center [585, 254] width 31 height 11
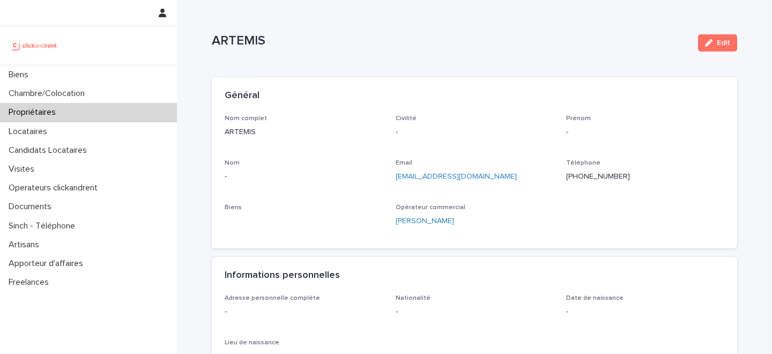
click at [596, 174] on p "+34666968294" at bounding box center [645, 176] width 158 height 11
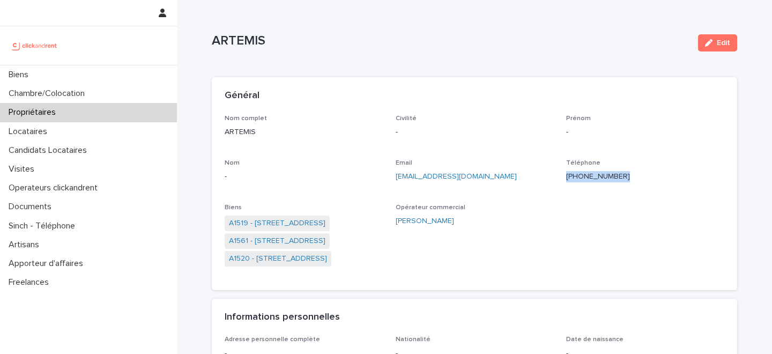
click at [596, 174] on p "+34666968294" at bounding box center [645, 176] width 158 height 11
copy p "+34666968294"
